Goal: Task Accomplishment & Management: Use online tool/utility

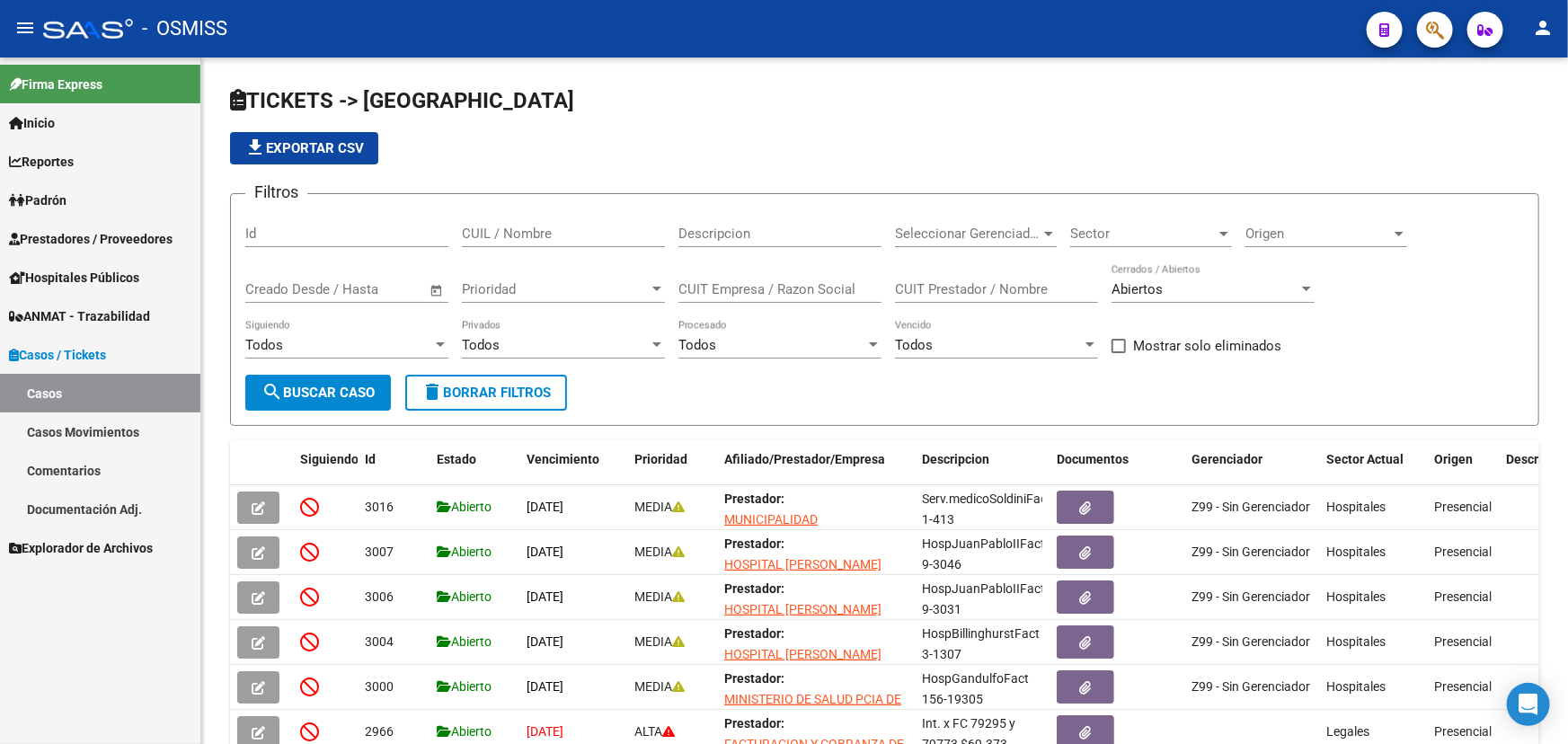
scroll to position [24, 0]
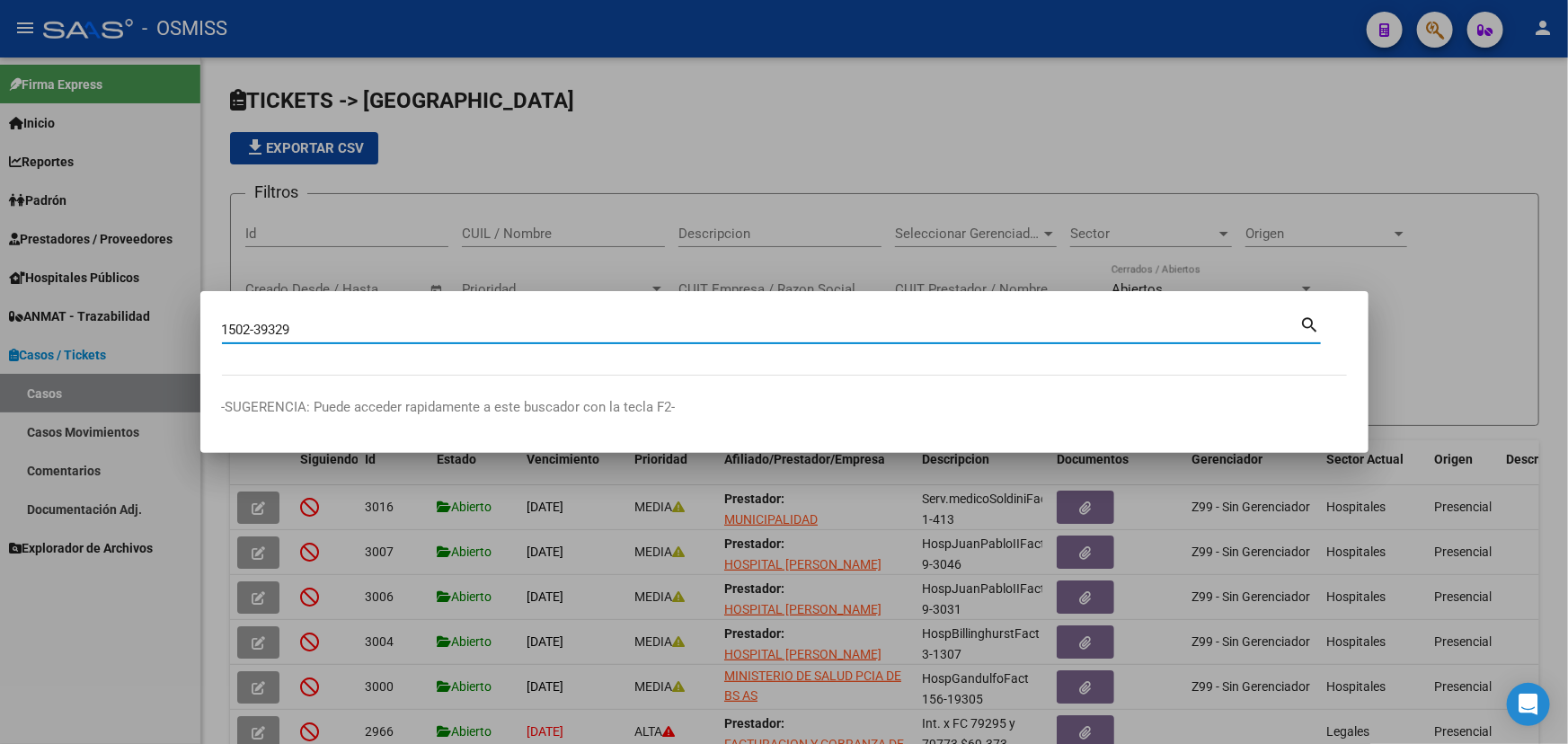
type input "1502-39329"
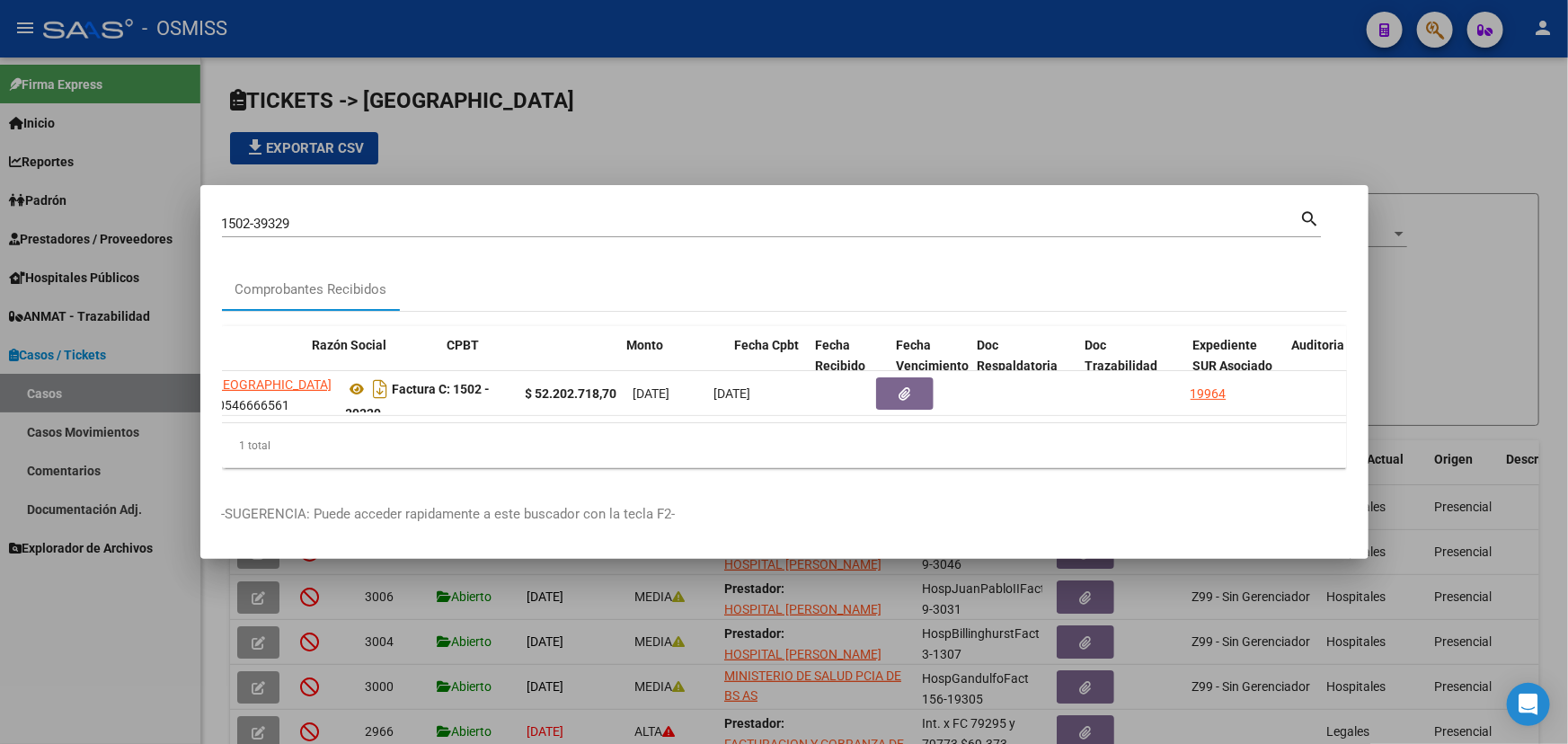
scroll to position [0, 488]
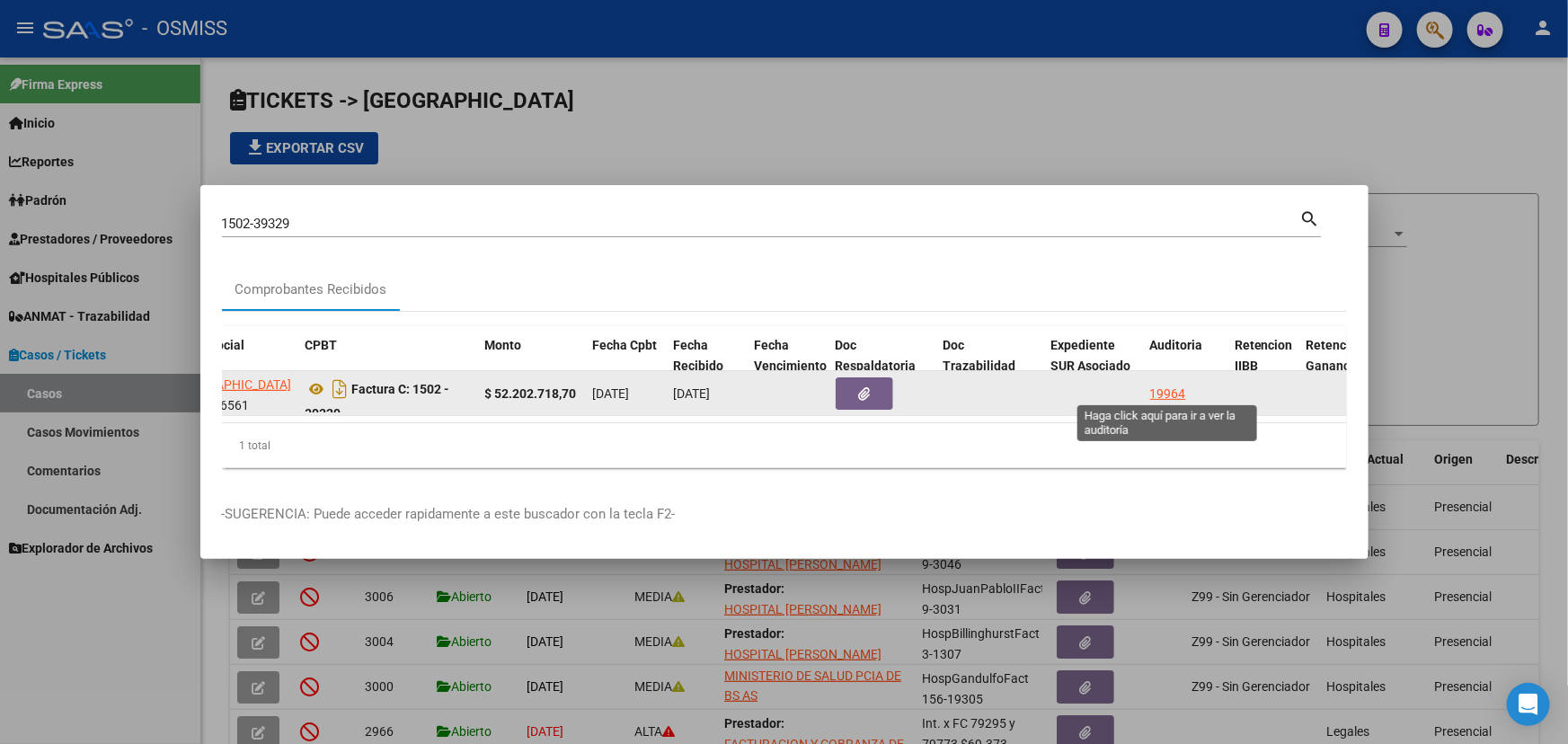
click at [1156, 384] on div "19964" at bounding box center [1167, 393] width 36 height 21
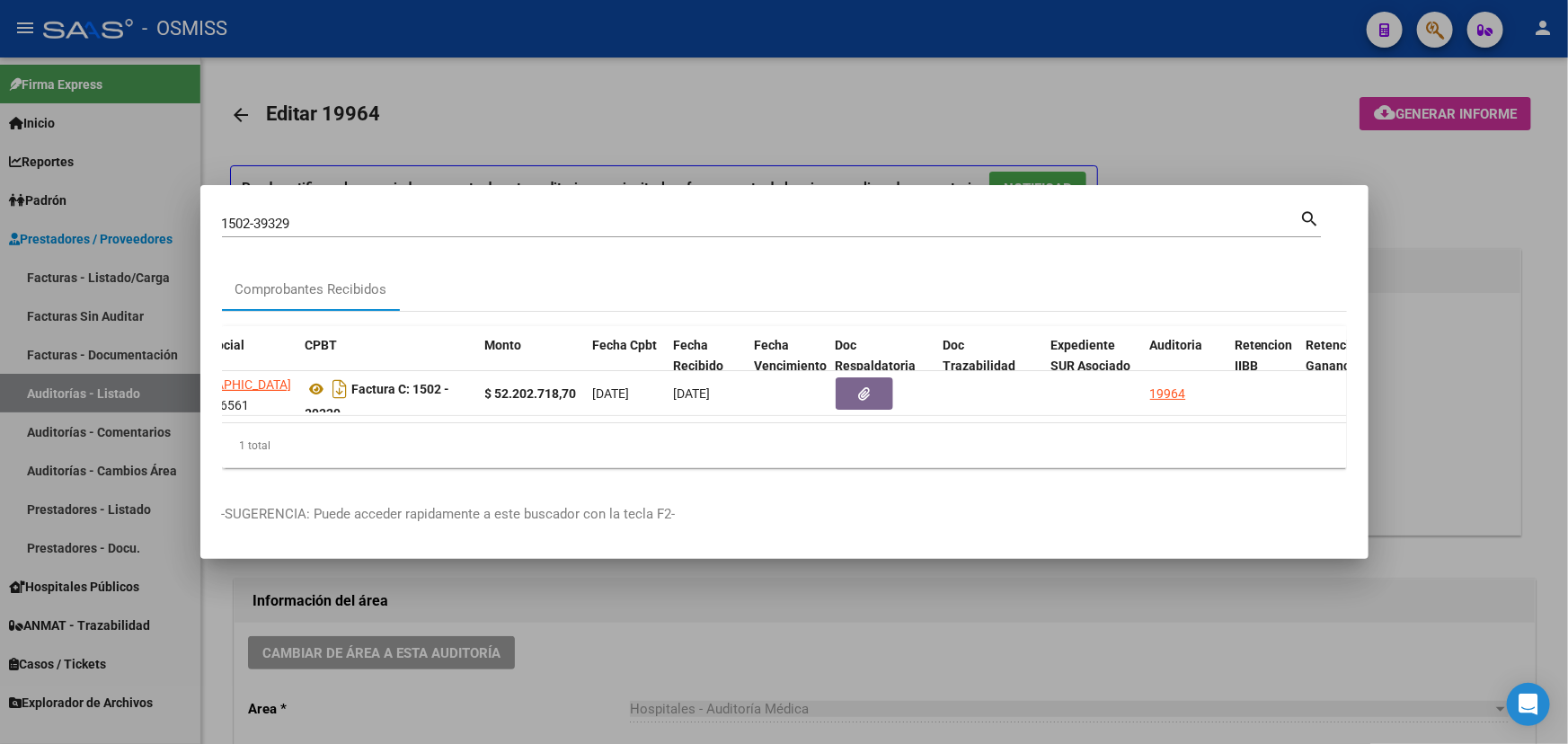
click at [772, 657] on div at bounding box center [784, 372] width 1568 height 744
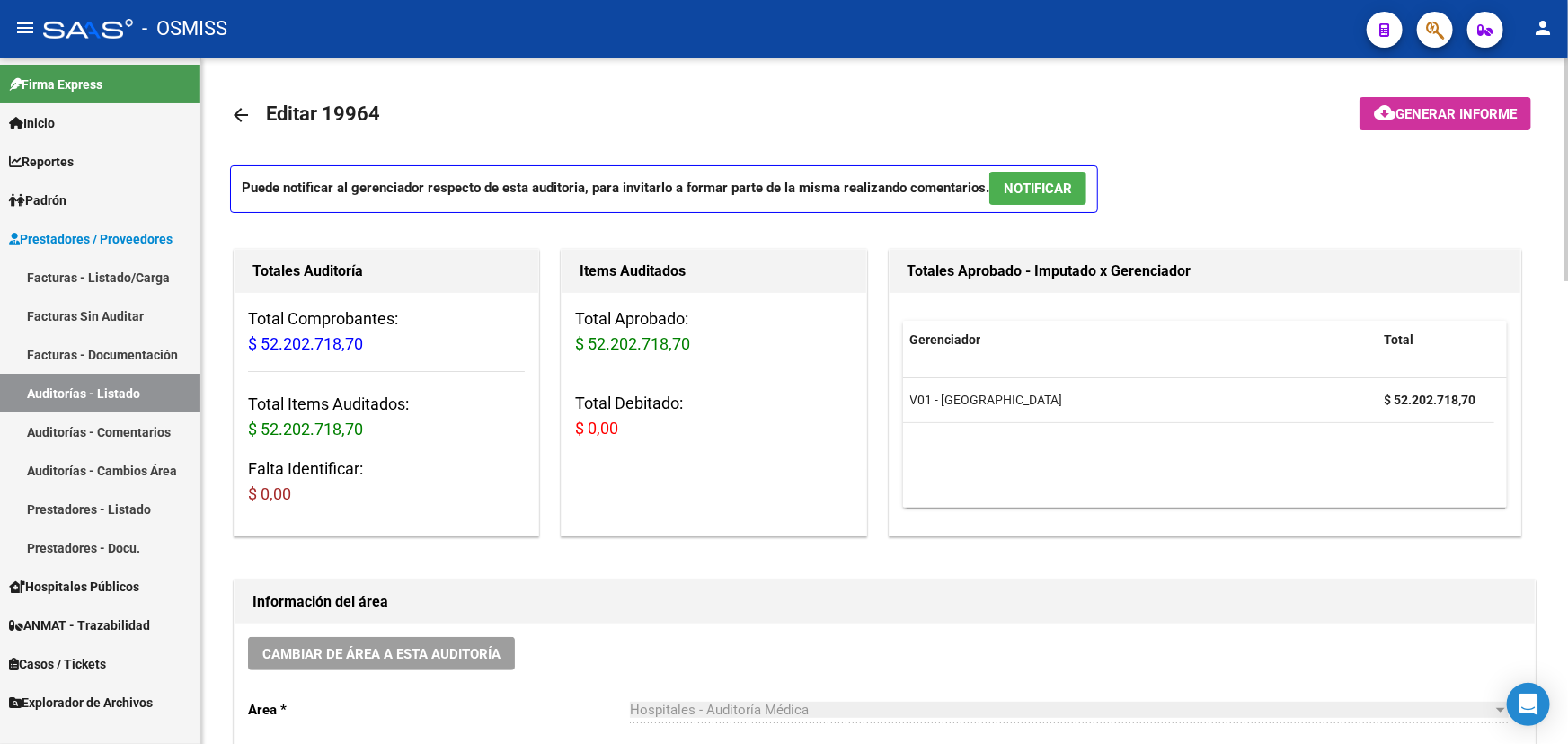
click at [241, 115] on mat-icon "arrow_back" at bounding box center [241, 115] width 22 height 22
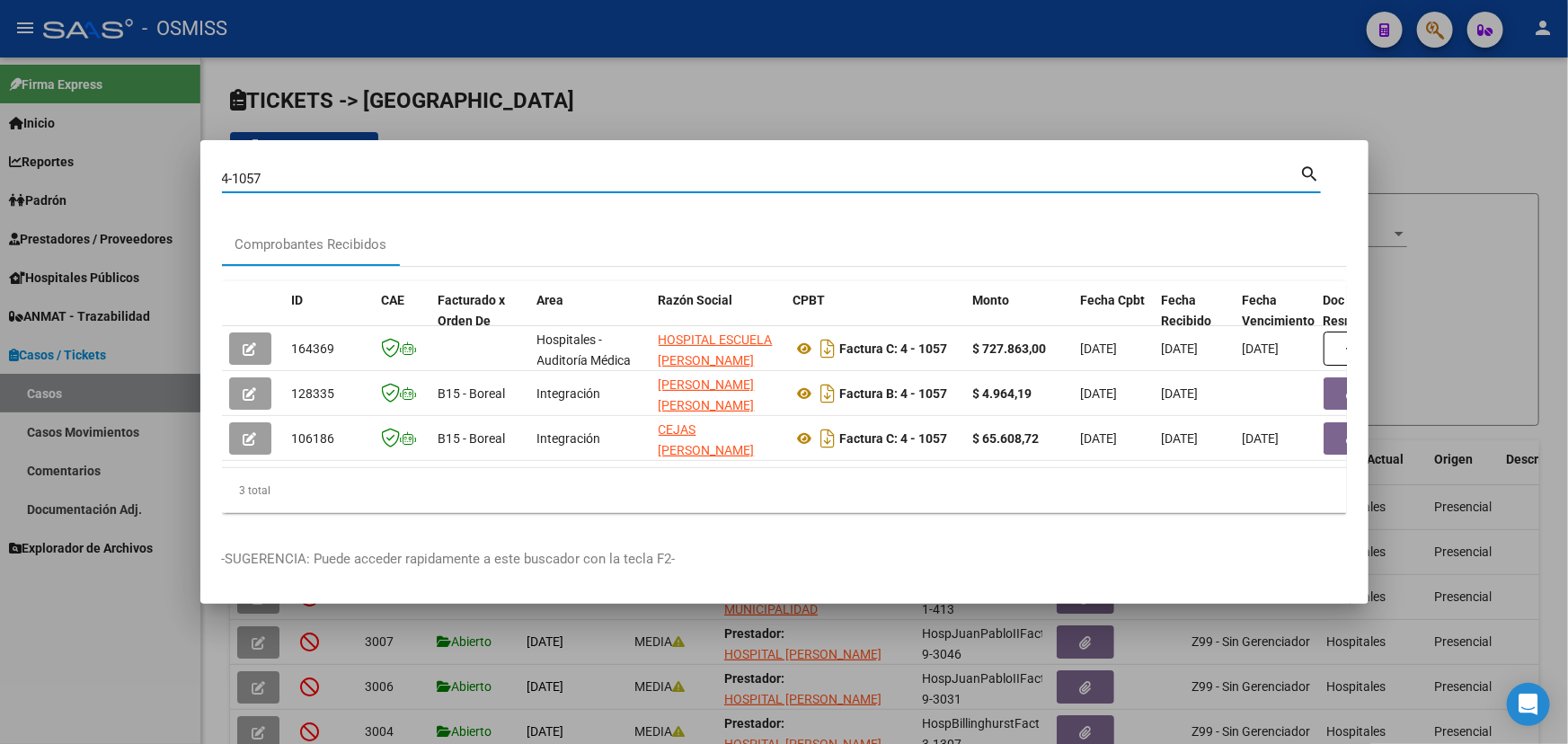
drag, startPoint x: 275, startPoint y: 171, endPoint x: 237, endPoint y: 169, distance: 38.1
click at [237, 170] on input "4-1057" at bounding box center [762, 178] width 1079 height 16
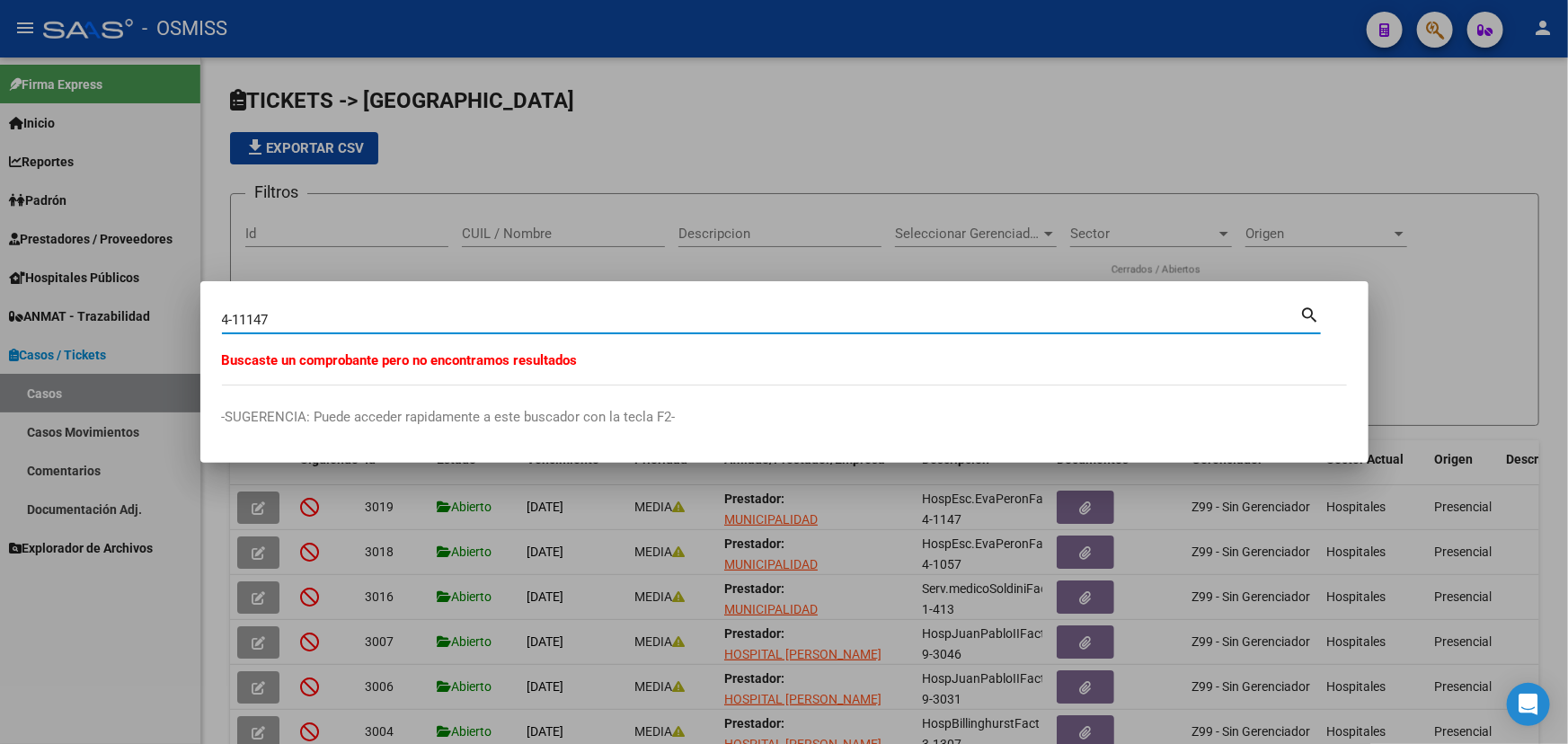
click at [252, 314] on input "4-11147" at bounding box center [762, 320] width 1079 height 16
type input "4-1147"
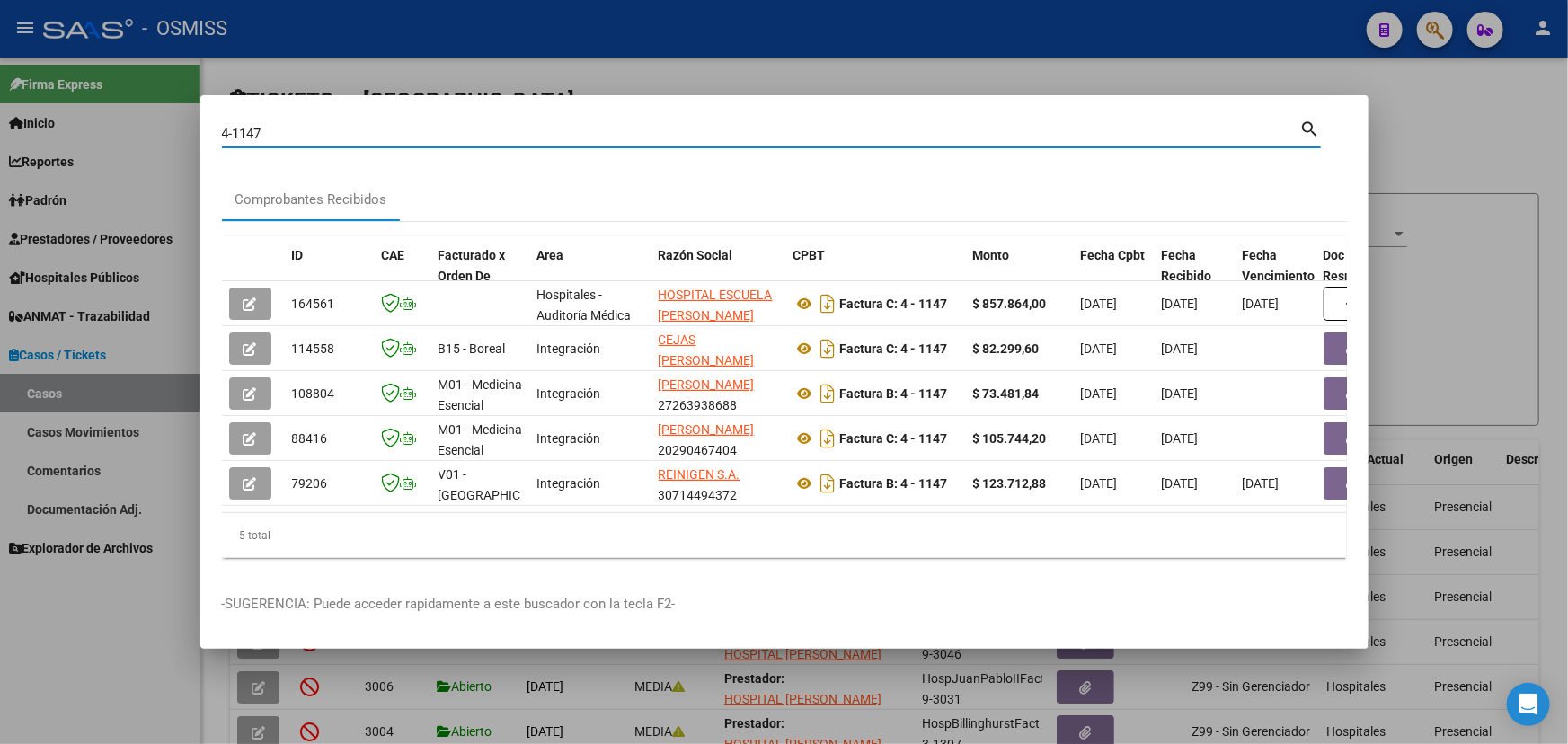
click at [1454, 114] on div at bounding box center [784, 372] width 1568 height 744
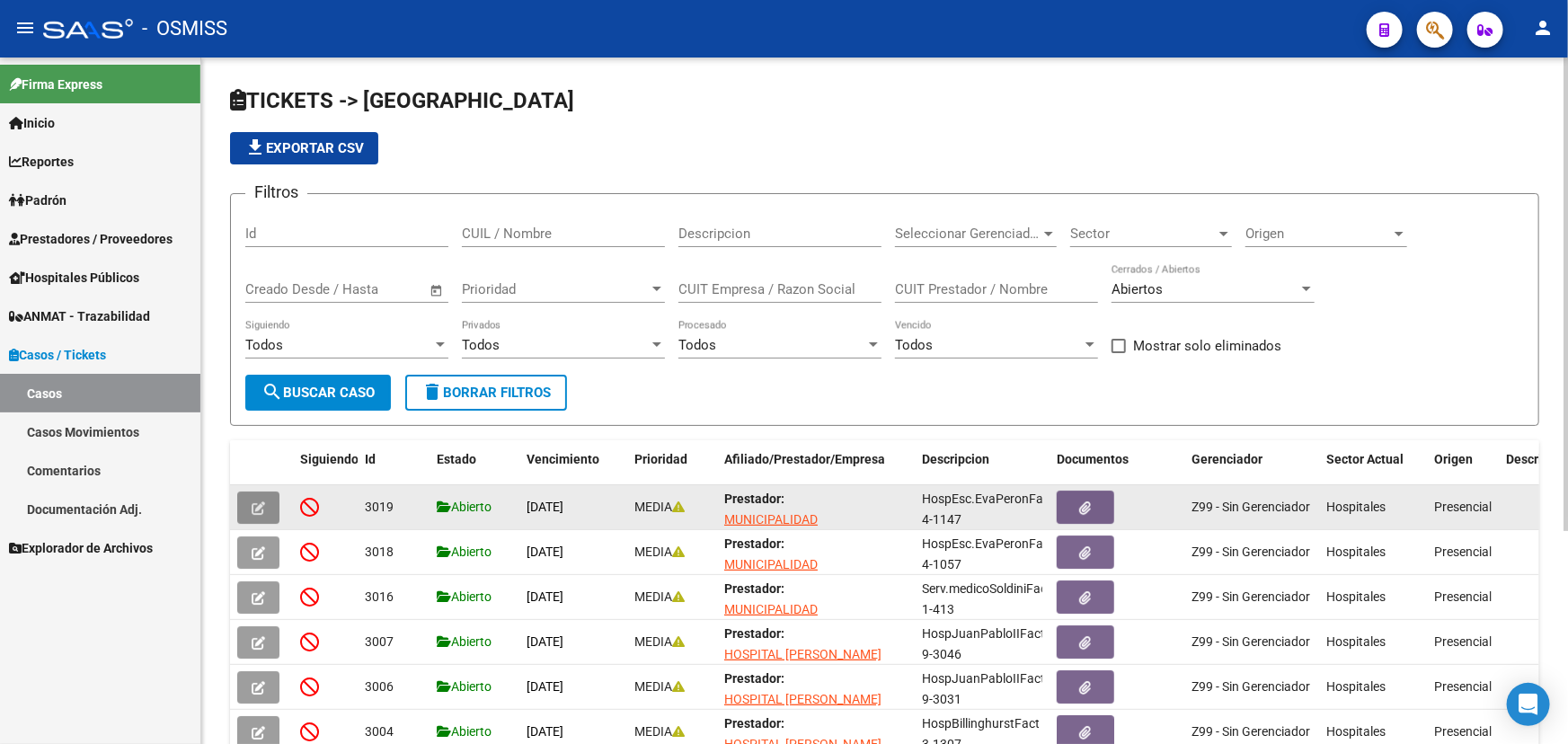
click at [254, 505] on icon "button" at bounding box center [258, 507] width 14 height 14
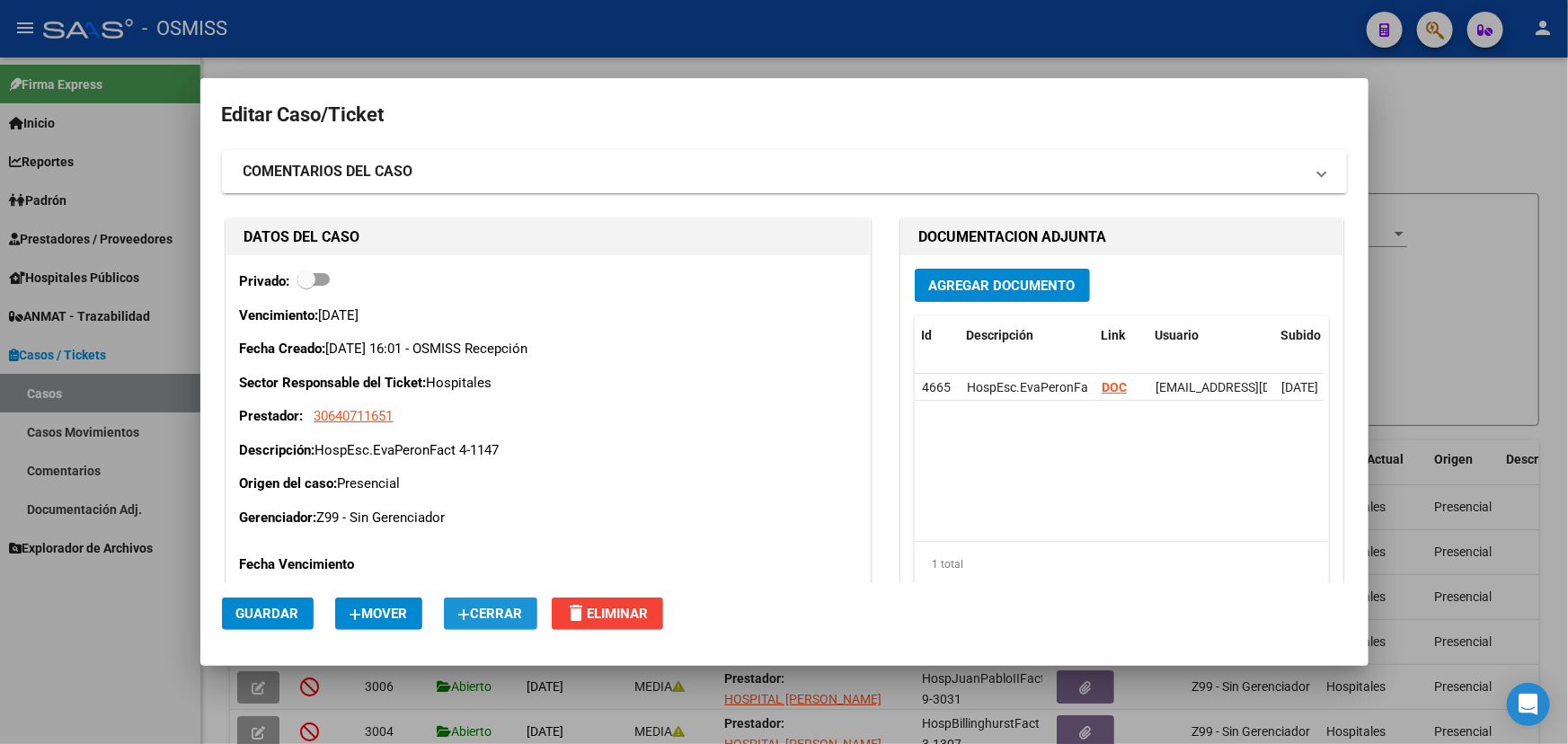
click at [523, 617] on span "Cerrar" at bounding box center [490, 614] width 65 height 16
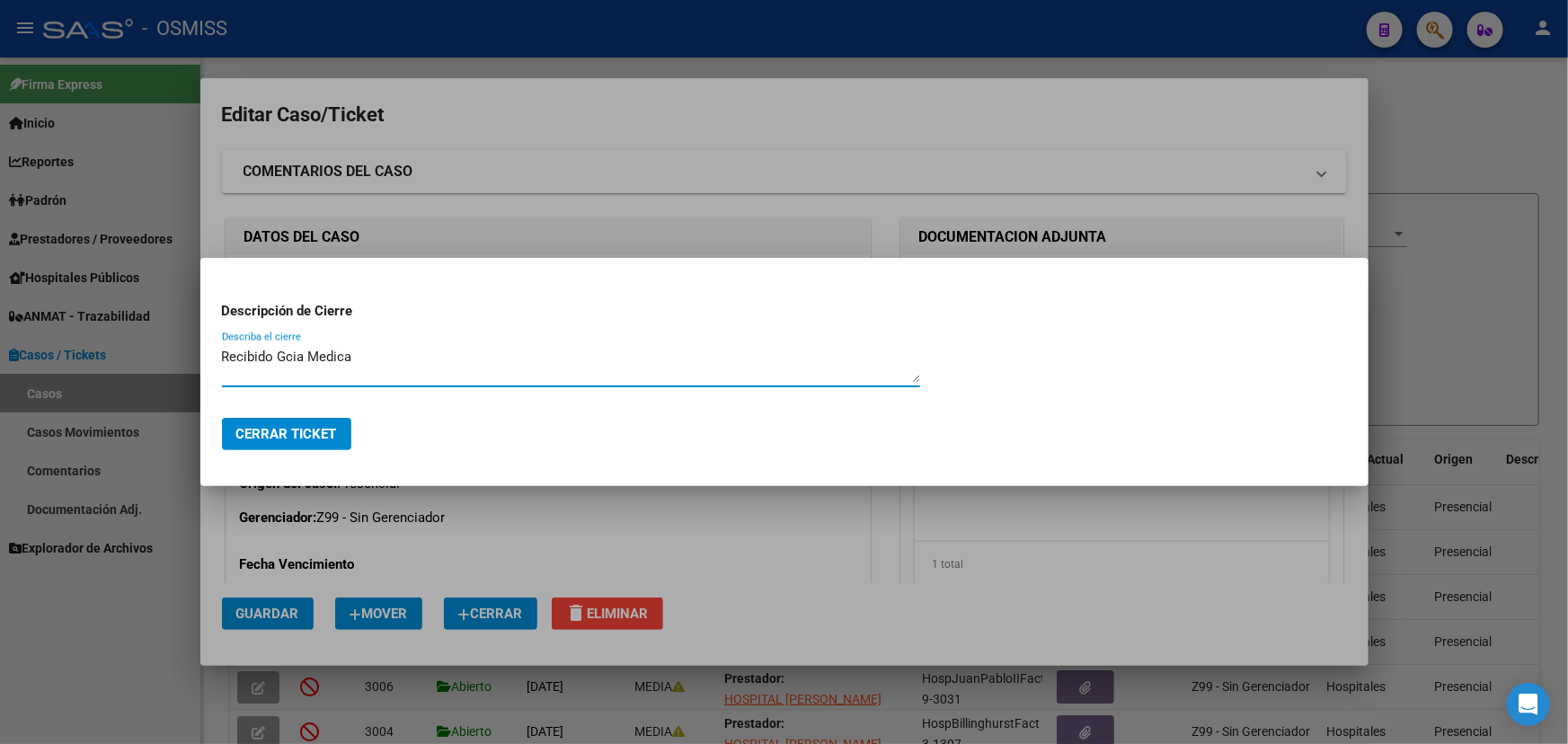
type textarea "Recibido Gcia Medica"
click at [297, 430] on span "Cerrar Ticket" at bounding box center [286, 434] width 100 height 16
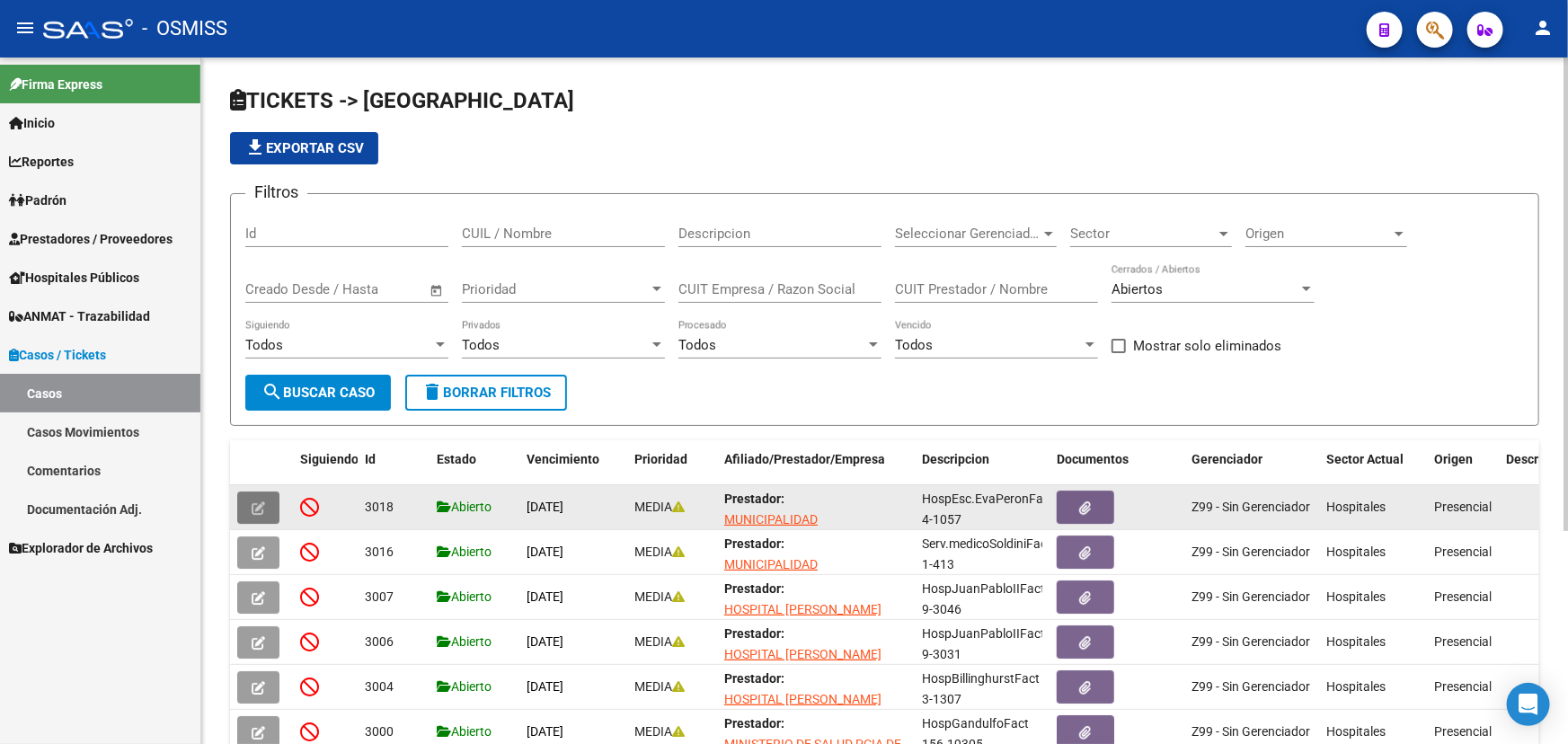
click at [264, 502] on icon "button" at bounding box center [258, 507] width 14 height 14
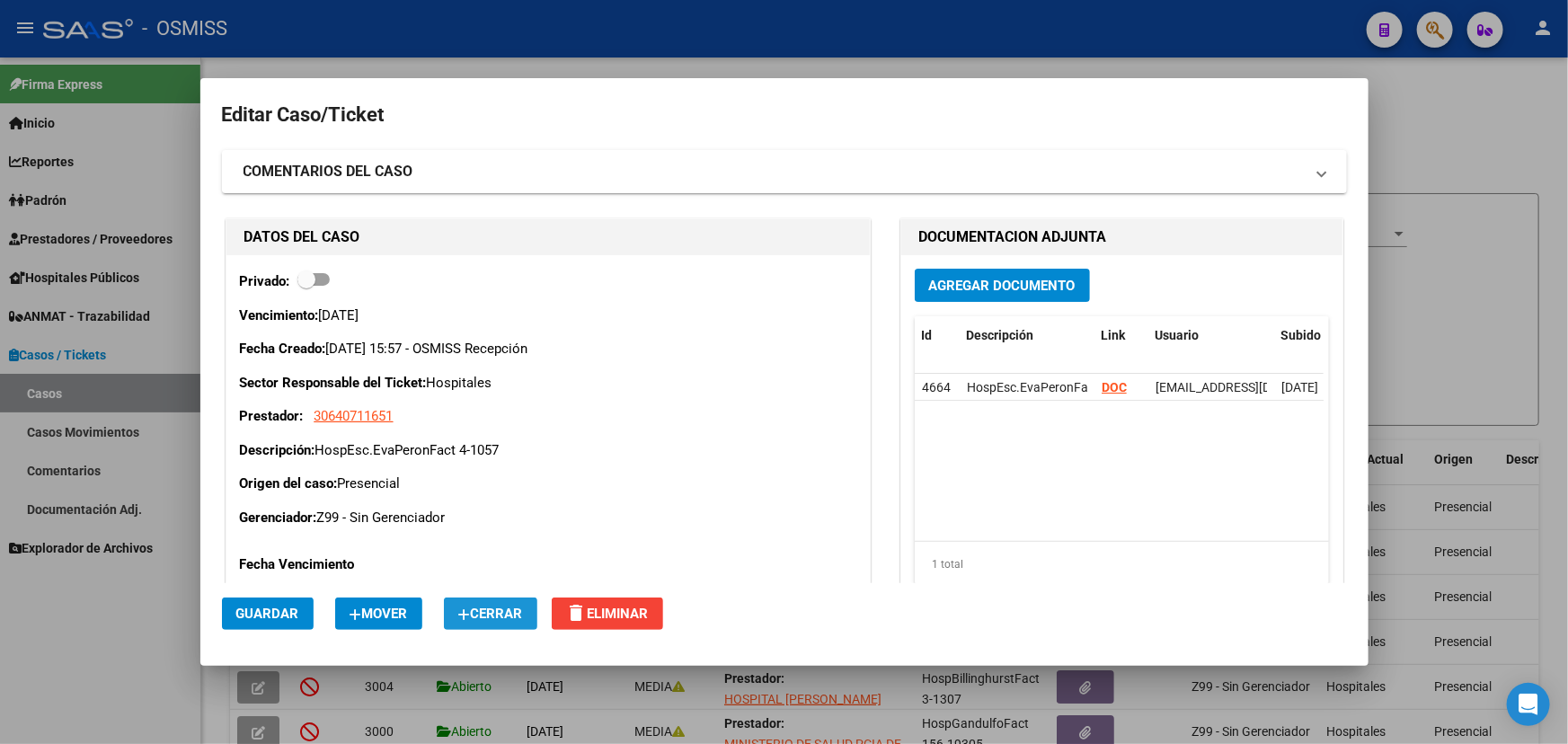
click at [507, 610] on span "Cerrar" at bounding box center [490, 614] width 65 height 16
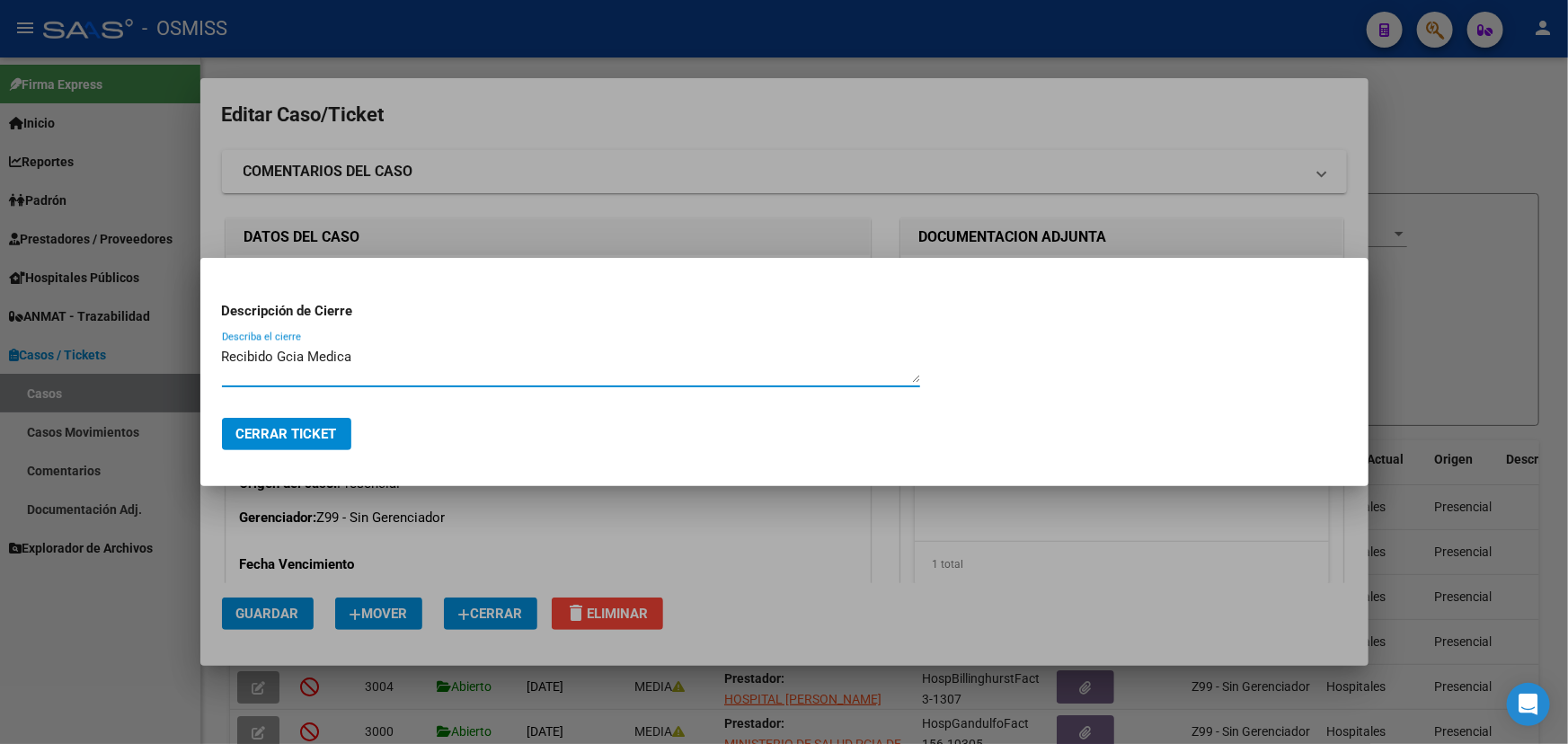
type textarea "Recibido Gcia Medica"
click at [311, 427] on span "Cerrar Ticket" at bounding box center [286, 434] width 100 height 16
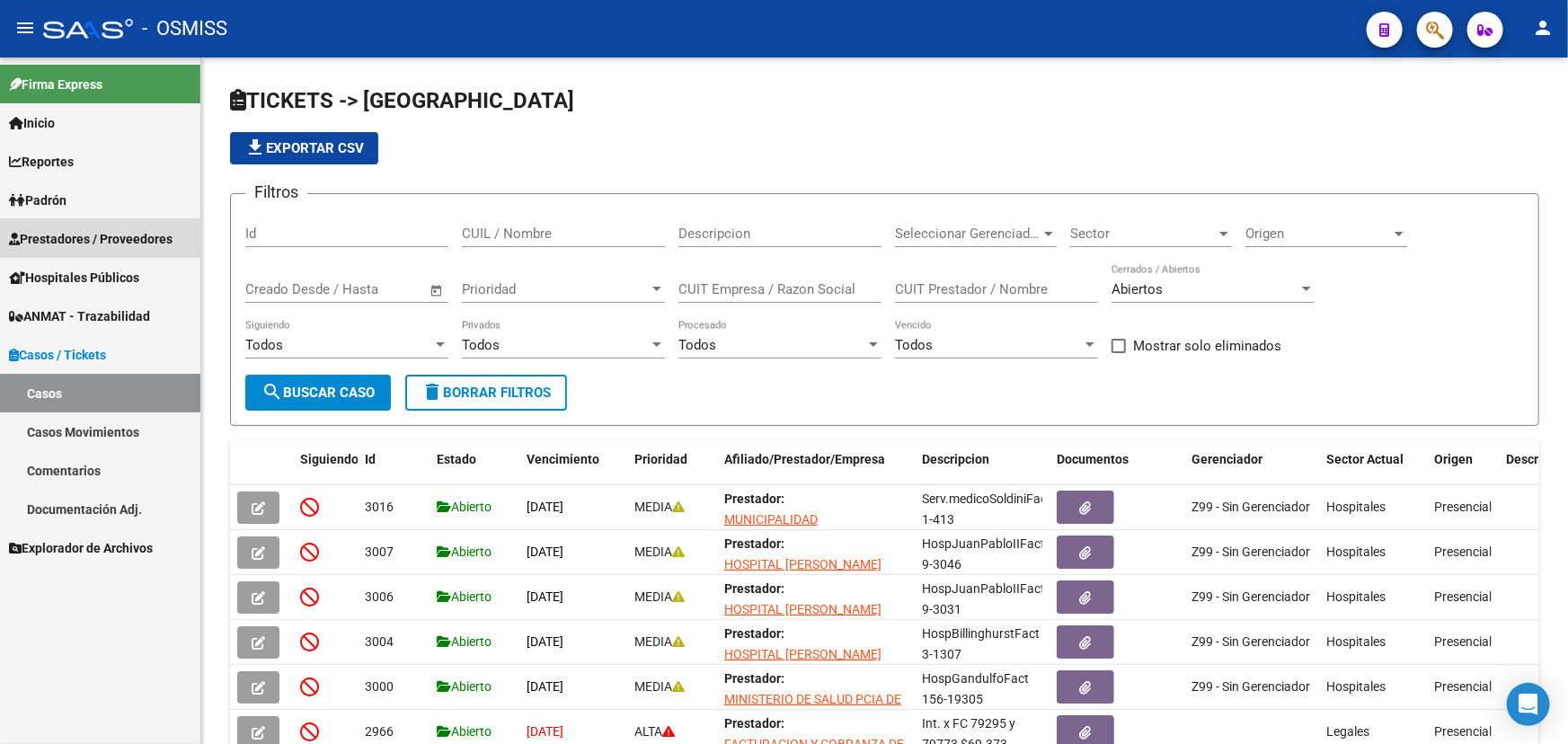
click at [63, 237] on span "Prestadores / Proveedores" at bounding box center [91, 240] width 164 height 20
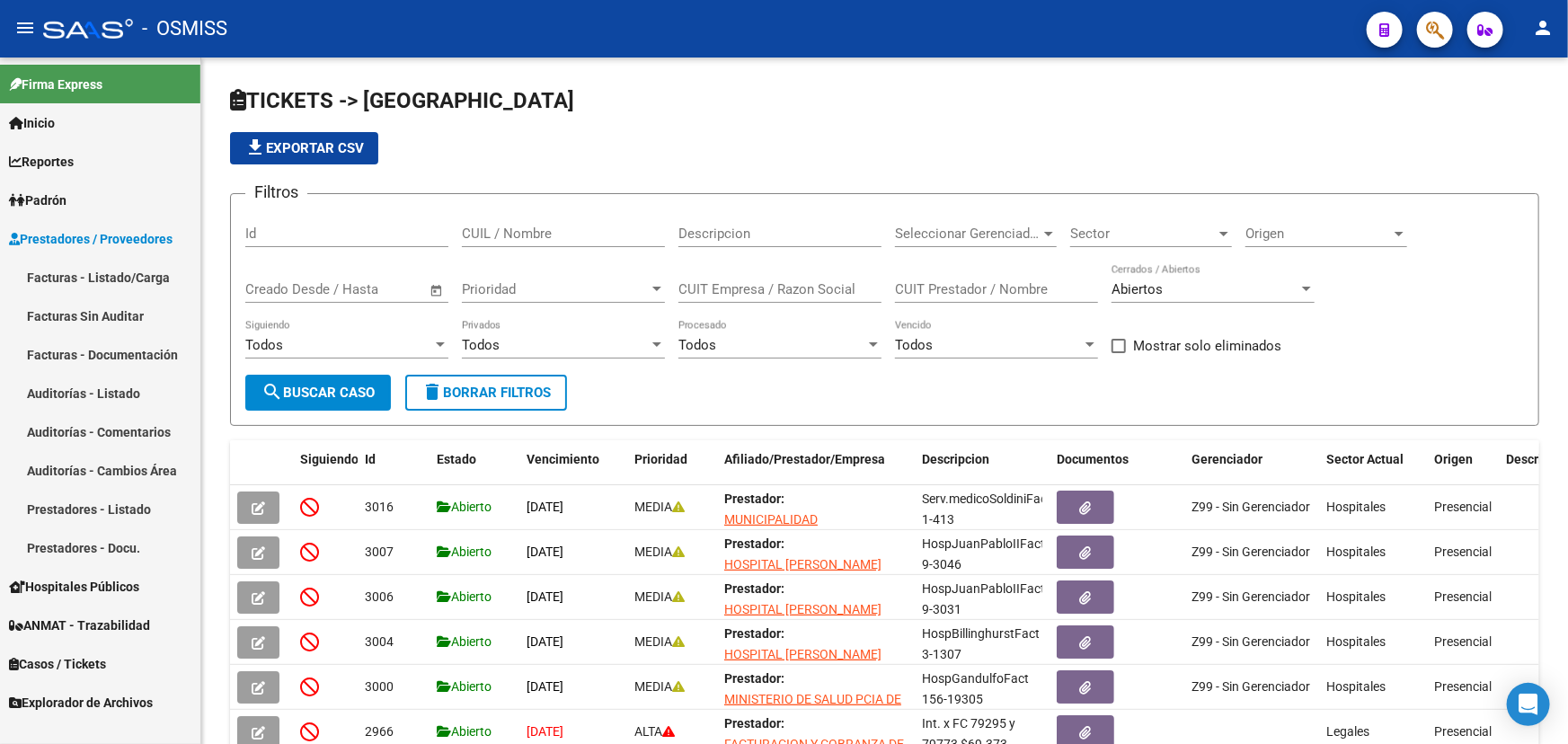
click at [41, 270] on link "Facturas - Listado/Carga" at bounding box center [100, 277] width 200 height 38
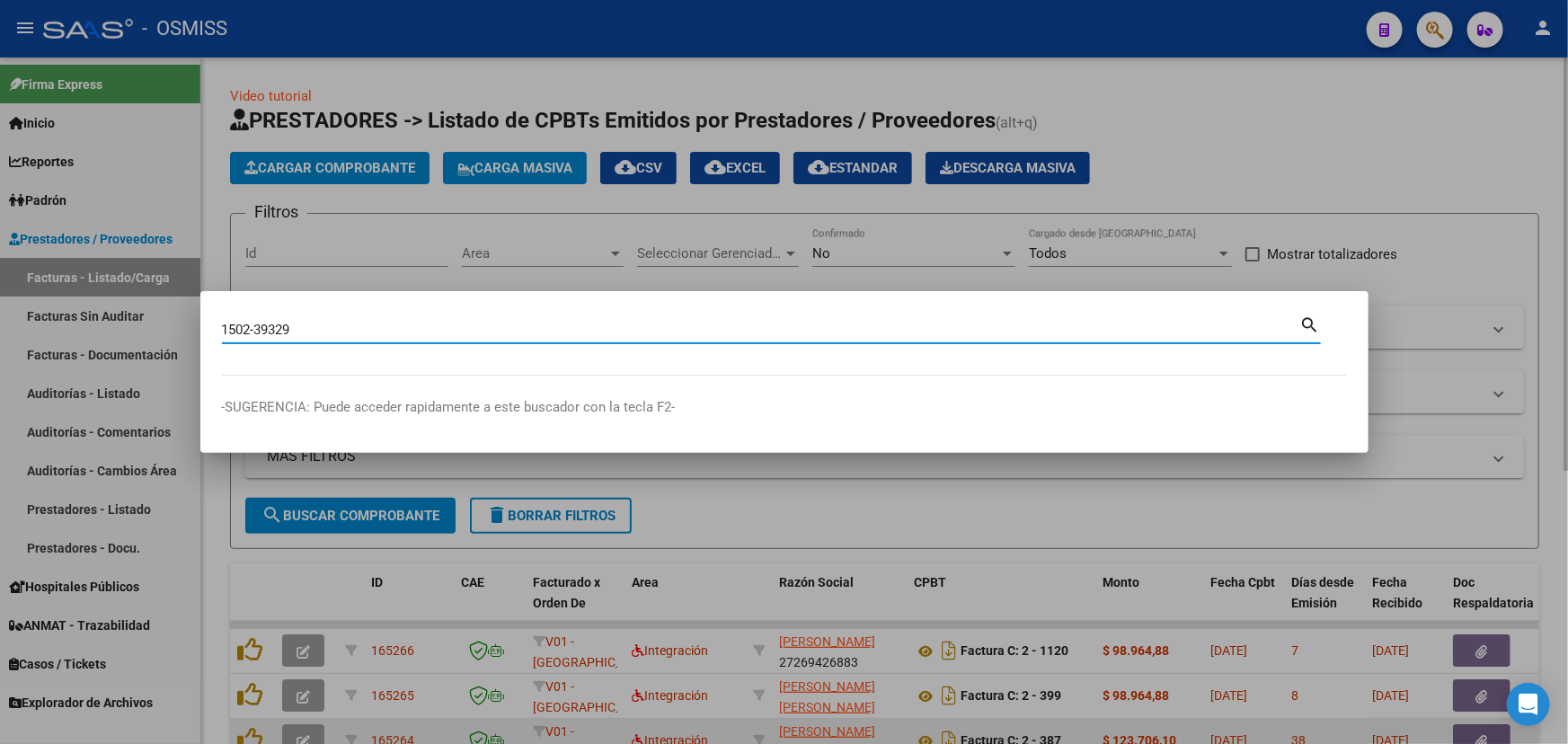
type input "1502-39329"
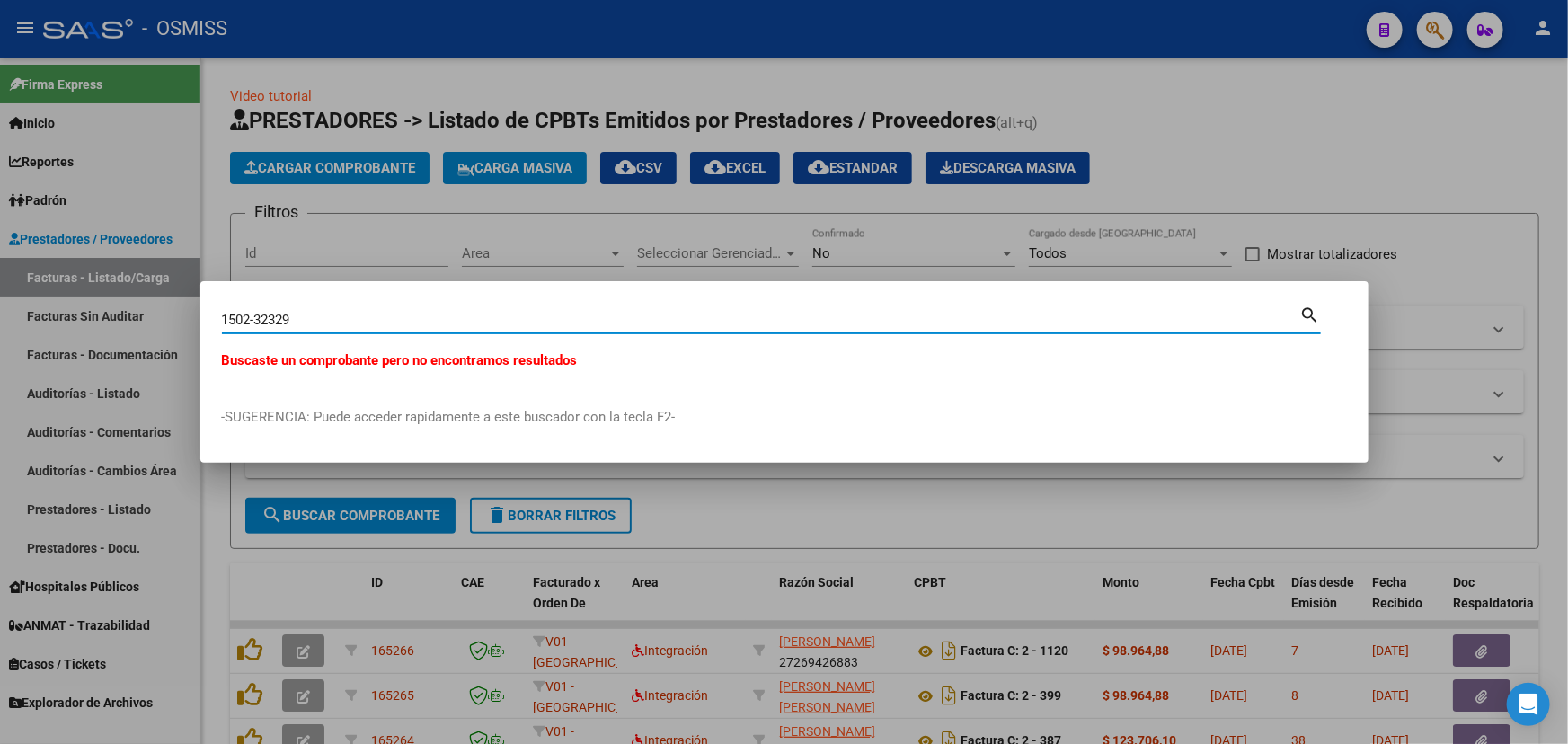
click at [271, 323] on input "1502-32329" at bounding box center [762, 320] width 1079 height 16
type input "1502-39329"
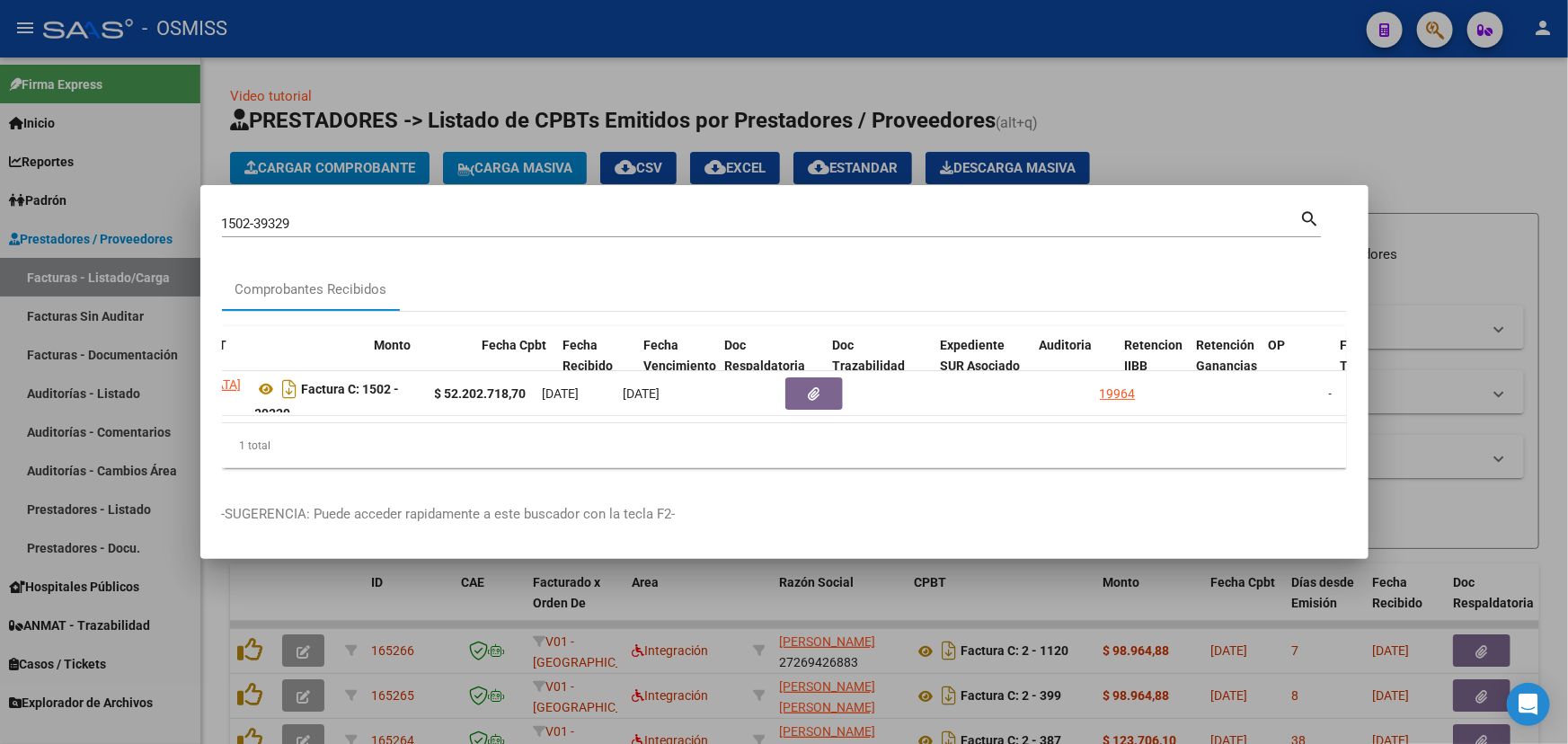
scroll to position [0, 599]
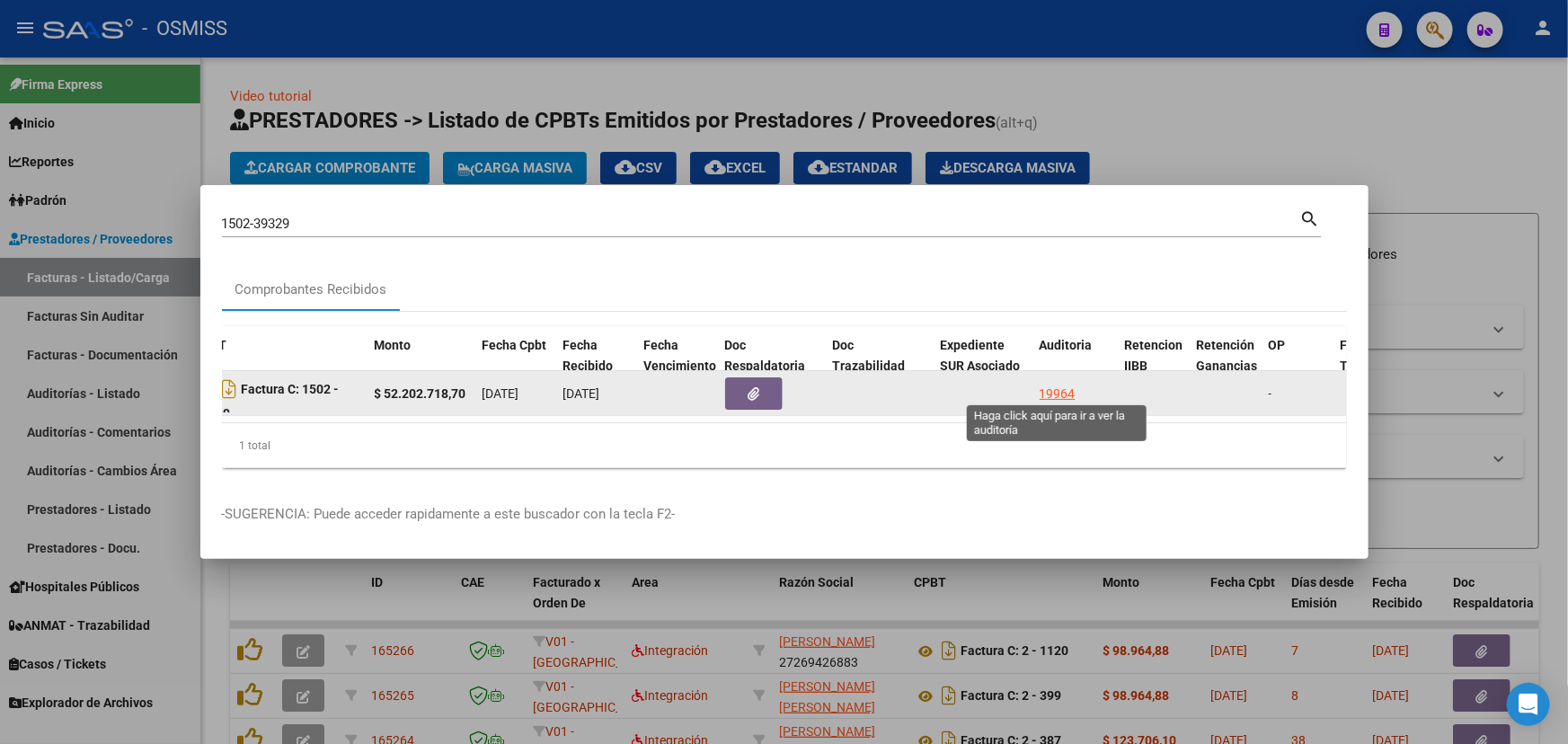
click at [1064, 385] on div "19964" at bounding box center [1057, 393] width 36 height 21
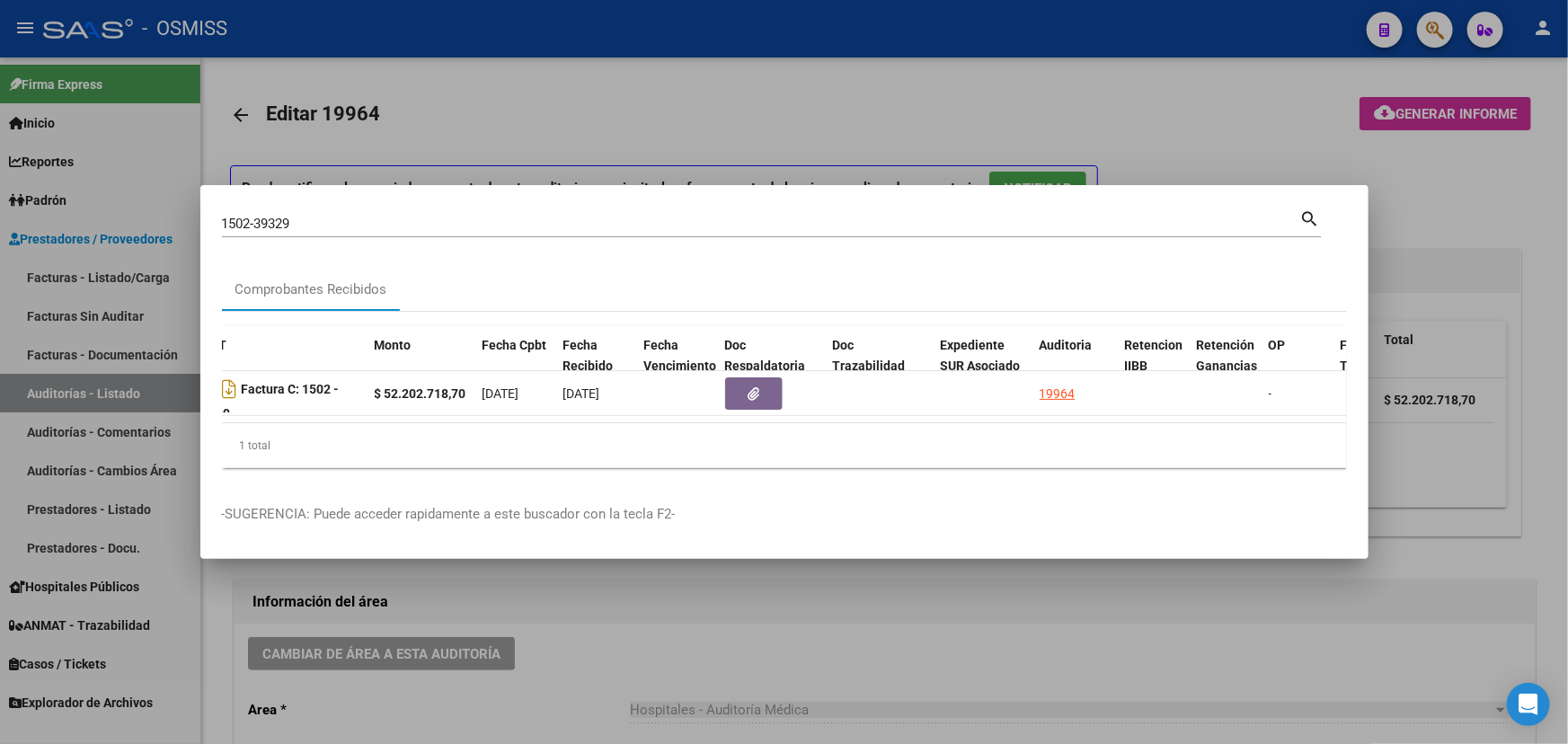
click at [803, 637] on div at bounding box center [784, 372] width 1568 height 744
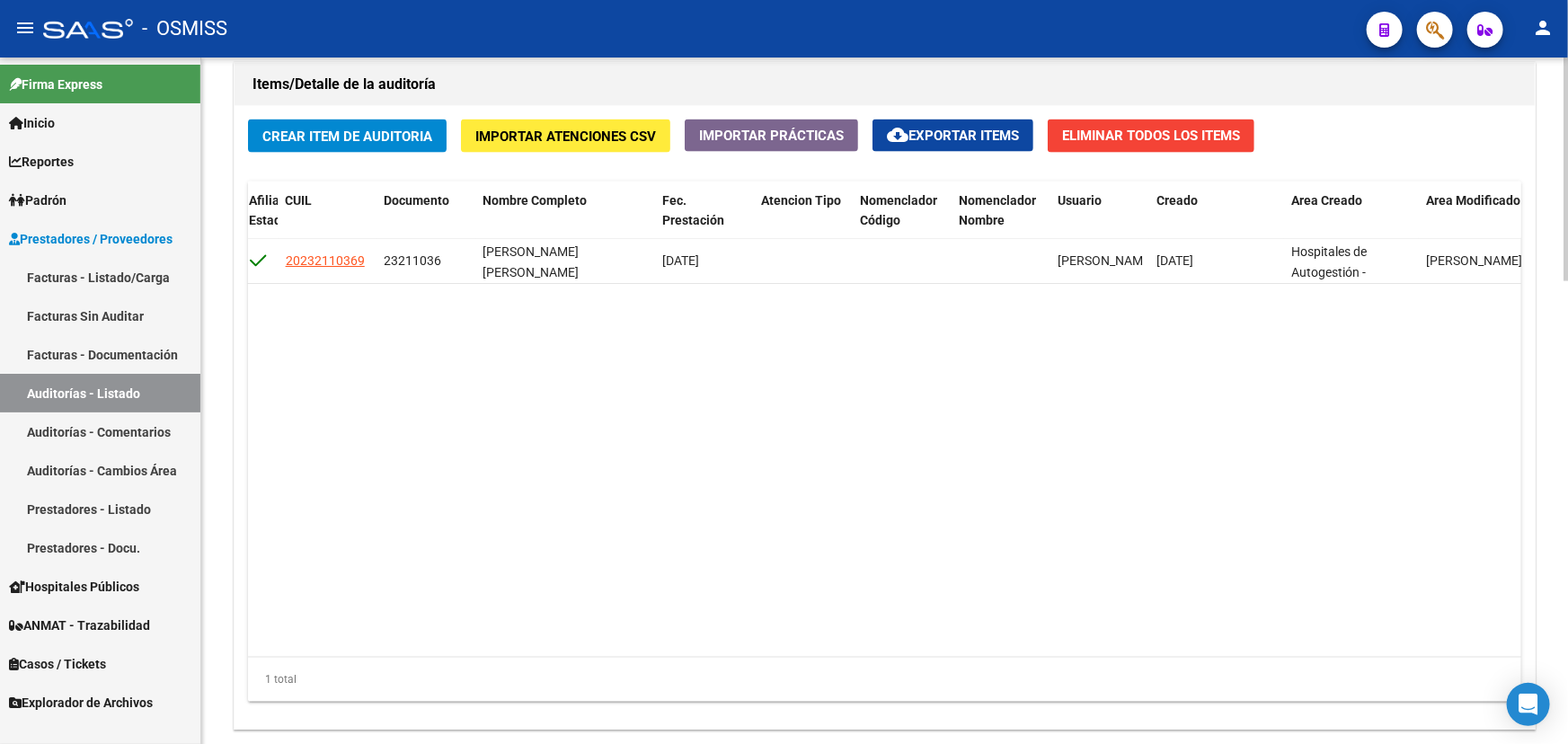
scroll to position [0, 1643]
